Goal: Information Seeking & Learning: Learn about a topic

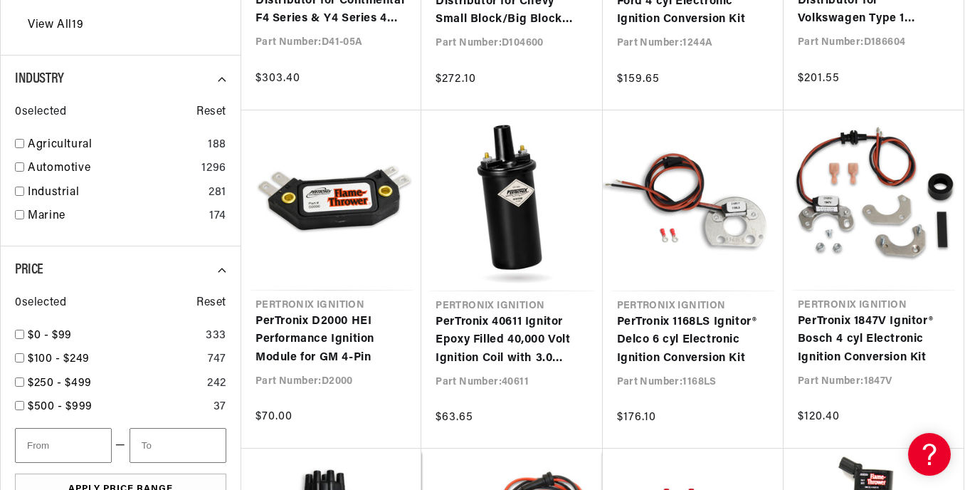
scroll to position [1796, 0]
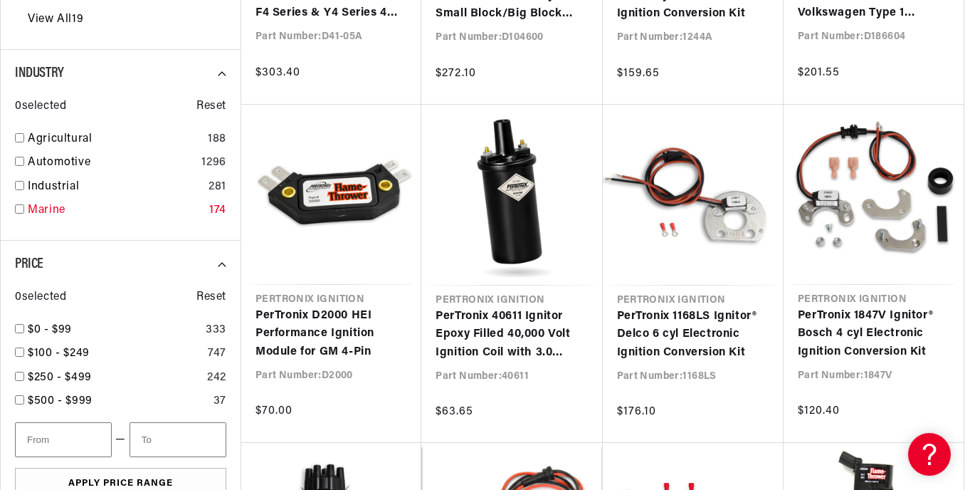
click at [21, 206] on input "checkbox" at bounding box center [19, 208] width 9 height 9
checkbox input "true"
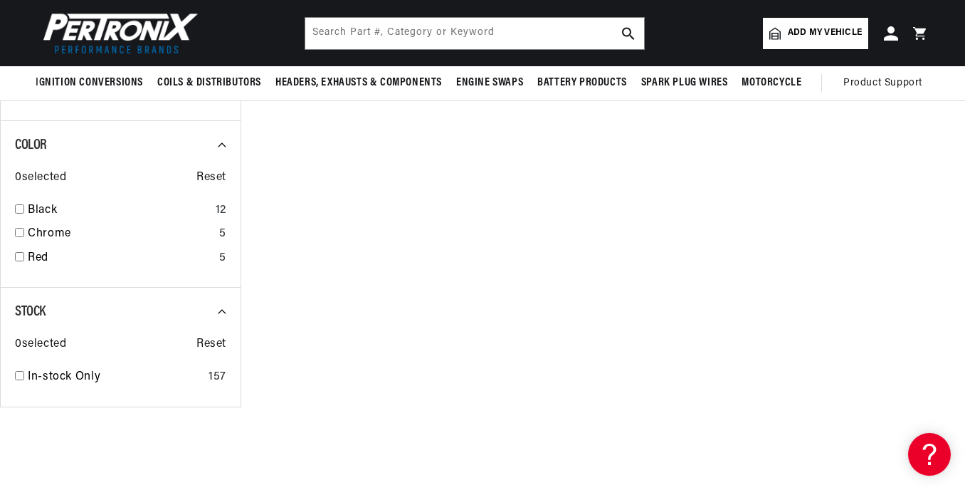
scroll to position [1645, 0]
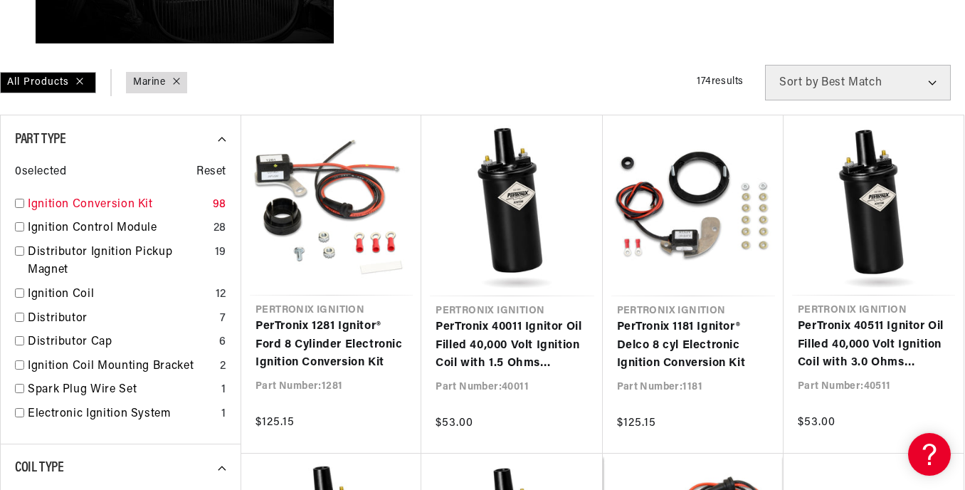
click at [53, 199] on link "Ignition Conversion Kit" at bounding box center [117, 205] width 179 height 19
checkbox input "true"
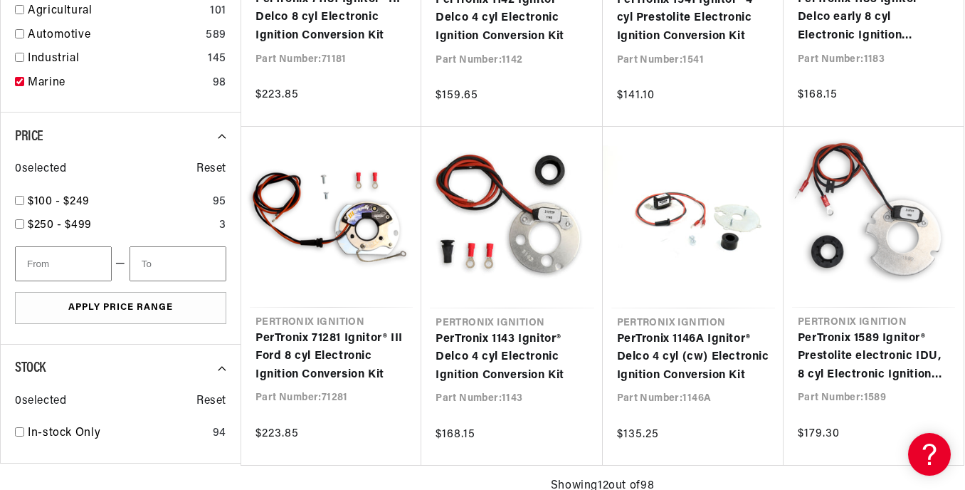
scroll to position [1097, 0]
